Goal: Navigation & Orientation: Find specific page/section

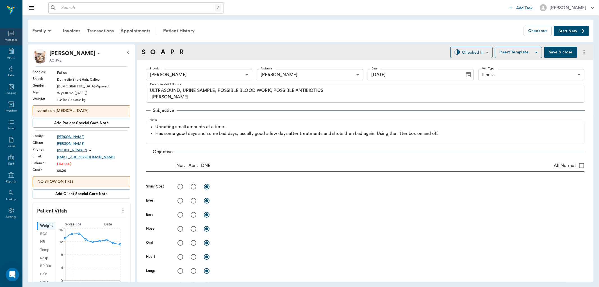
drag, startPoint x: 11, startPoint y: 50, endPoint x: 12, endPoint y: 44, distance: 5.7
click at [11, 50] on icon at bounding box center [11, 51] width 5 height 6
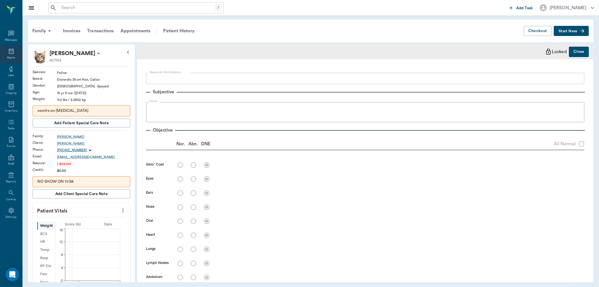
click at [14, 54] on icon at bounding box center [11, 51] width 7 height 7
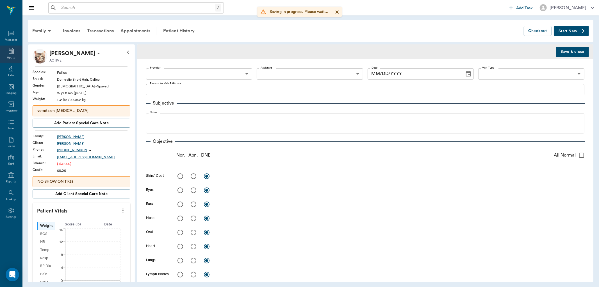
radio input "true"
type input "63ec2f075fda476ae8351a4d"
type input "682b670d8bdc6f7f8feef3db"
type input "65d2be4f46e3a538d89b8c15"
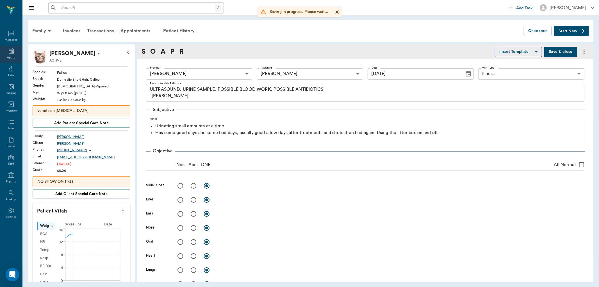
type input "[DATE]"
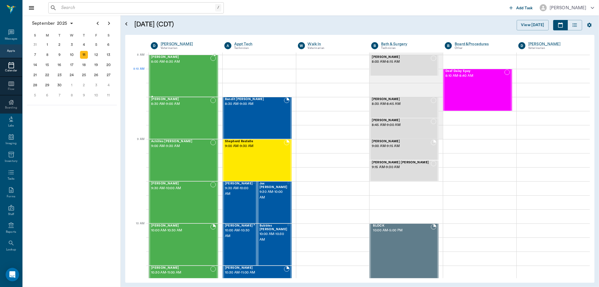
click at [178, 76] on div "[PERSON_NAME] 8:00 AM - 8:30 AM" at bounding box center [180, 75] width 59 height 41
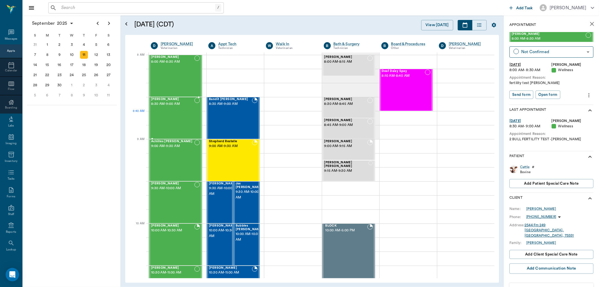
click at [167, 114] on div "[PERSON_NAME] 8:30 AM - 9:00 AM" at bounding box center [172, 118] width 43 height 41
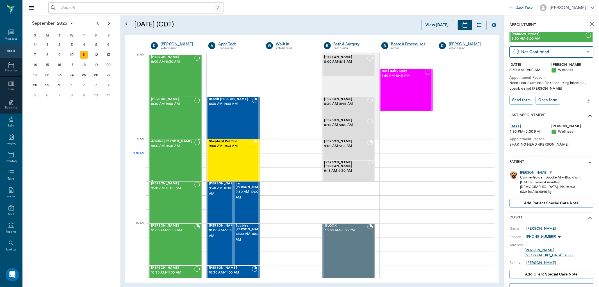
click at [177, 157] on div "Achilles [PERSON_NAME] 9:00 AM - 9:30 AM" at bounding box center [172, 160] width 43 height 41
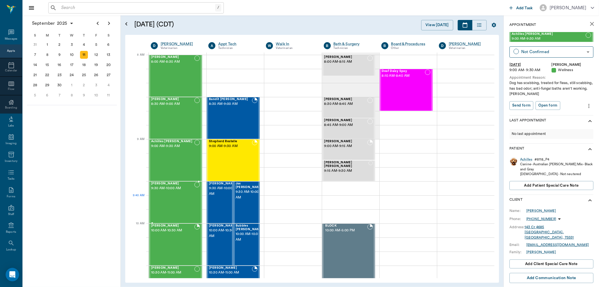
click at [170, 200] on div "[PERSON_NAME] 9:30 AM - 10:00 AM" at bounding box center [172, 202] width 43 height 41
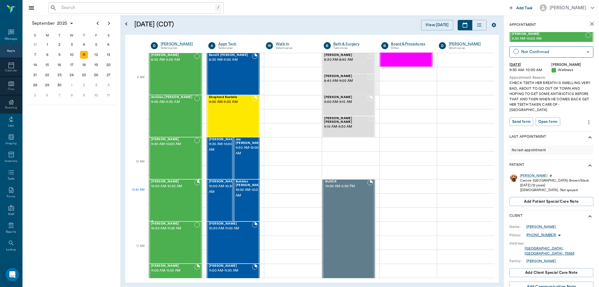
scroll to position [62, 0]
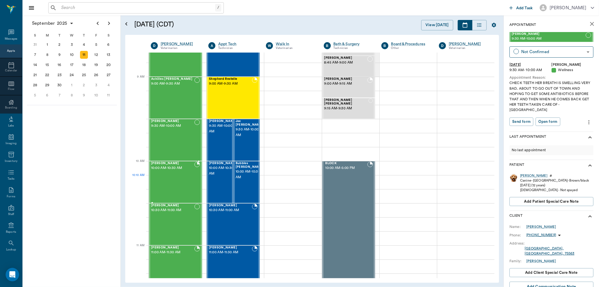
click at [172, 183] on div "[PERSON_NAME] 10:00 AM - 10:30 AM" at bounding box center [172, 182] width 43 height 41
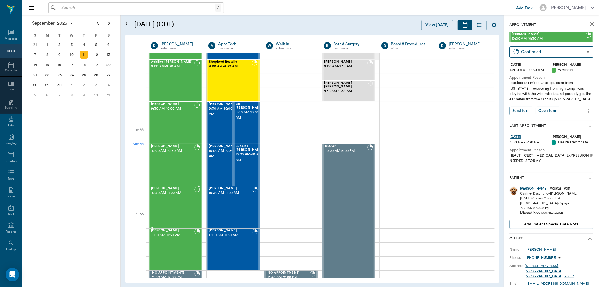
scroll to position [94, 0]
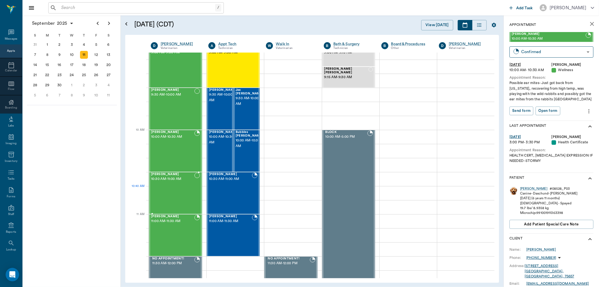
click at [179, 189] on div "[PERSON_NAME] 10:30 AM - 11:00 AM" at bounding box center [172, 193] width 43 height 41
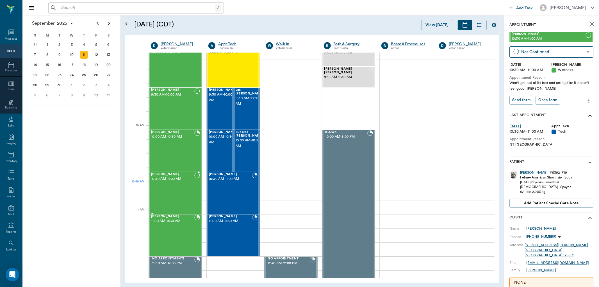
scroll to position [125, 0]
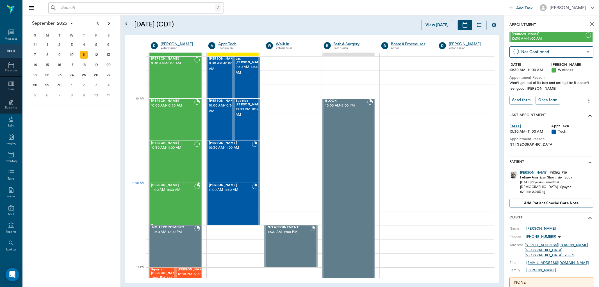
click at [179, 189] on span "11:00 AM - 11:30 AM" at bounding box center [172, 190] width 43 height 6
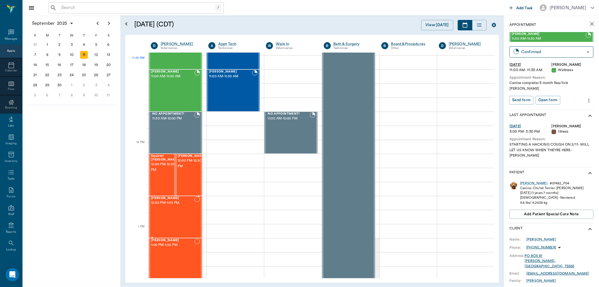
scroll to position [250, 0]
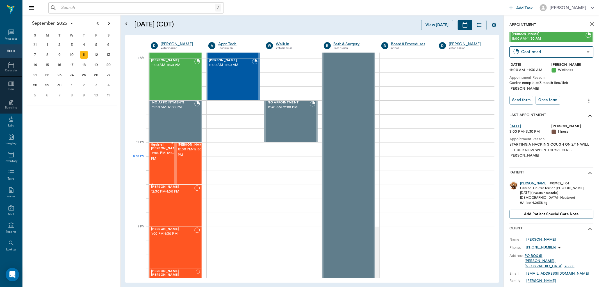
click at [162, 159] on span "12:00 PM - 12:30 PM" at bounding box center [165, 155] width 28 height 11
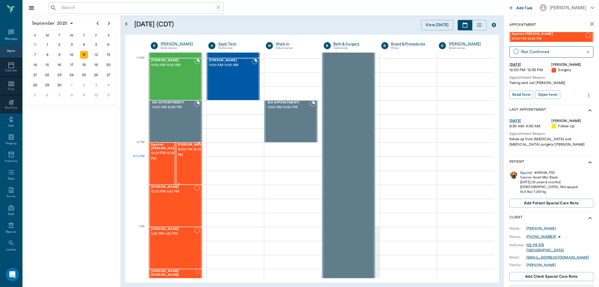
click at [184, 158] on span "12:00 PM - 12:30 PM" at bounding box center [192, 152] width 28 height 11
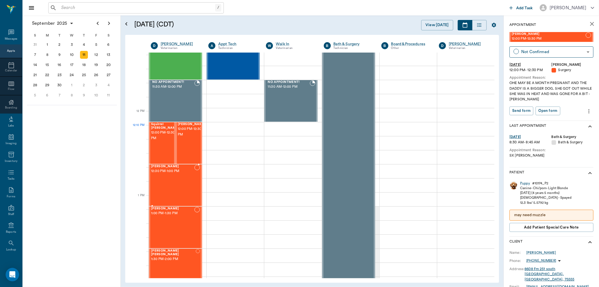
scroll to position [281, 0]
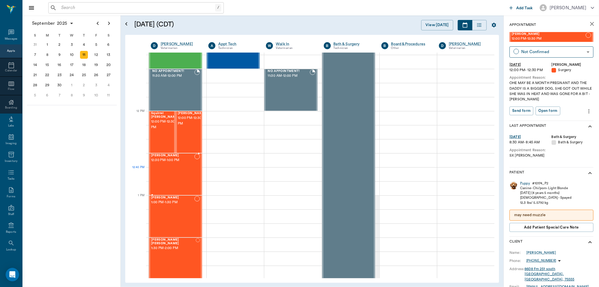
click at [174, 178] on div "[PERSON_NAME] 12:30 PM - 1:00 PM" at bounding box center [172, 174] width 43 height 41
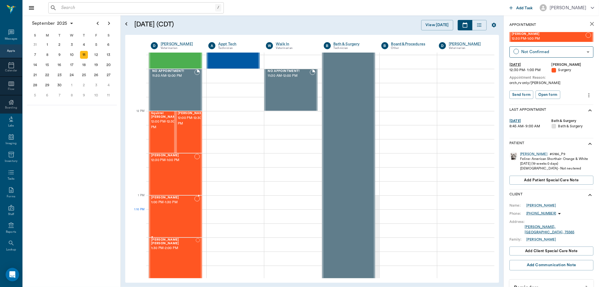
click at [173, 216] on div "[PERSON_NAME] 1:00 PM - 1:30 PM" at bounding box center [172, 216] width 43 height 41
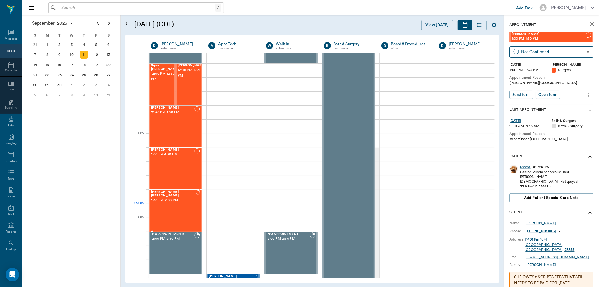
scroll to position [343, 0]
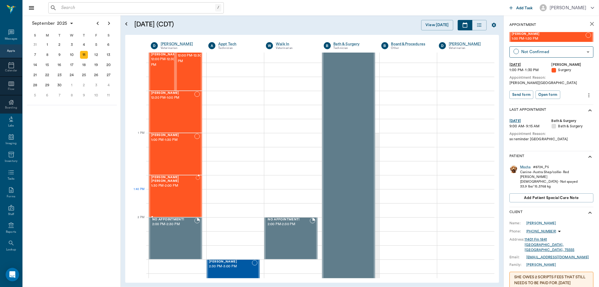
click at [174, 201] on div "[PERSON_NAME] [PERSON_NAME] 1:30 PM - 2:00 PM" at bounding box center [173, 196] width 45 height 41
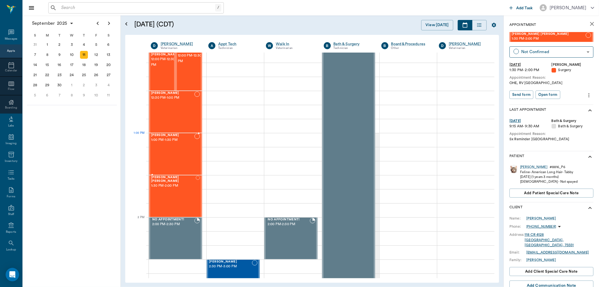
click at [181, 140] on span "1:00 PM - 1:30 PM" at bounding box center [172, 140] width 43 height 6
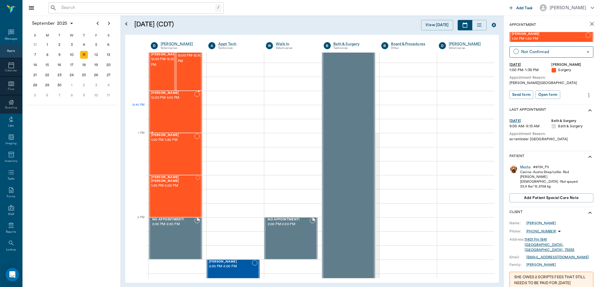
click at [166, 114] on div "[PERSON_NAME] 12:30 PM - 1:00 PM" at bounding box center [172, 111] width 43 height 41
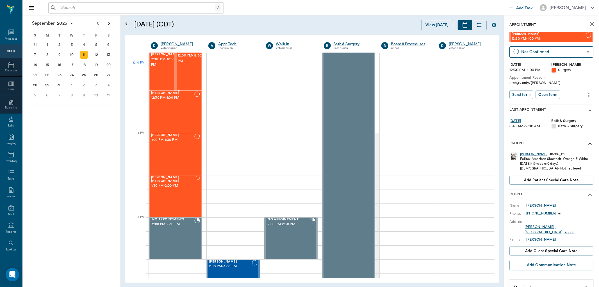
click at [190, 64] on span "12:00 PM - 12:30 PM" at bounding box center [192, 58] width 28 height 11
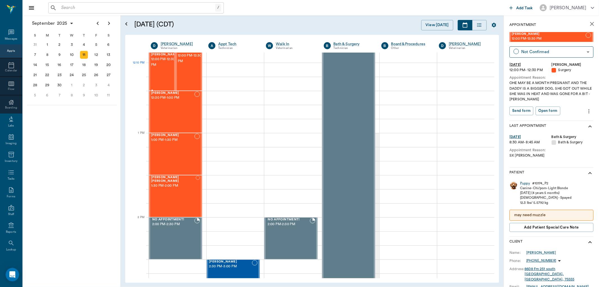
click at [163, 70] on div "Squirrel [PERSON_NAME] 12:00 PM - 12:30 PM" at bounding box center [165, 69] width 28 height 41
